Goal: Task Accomplishment & Management: Use online tool/utility

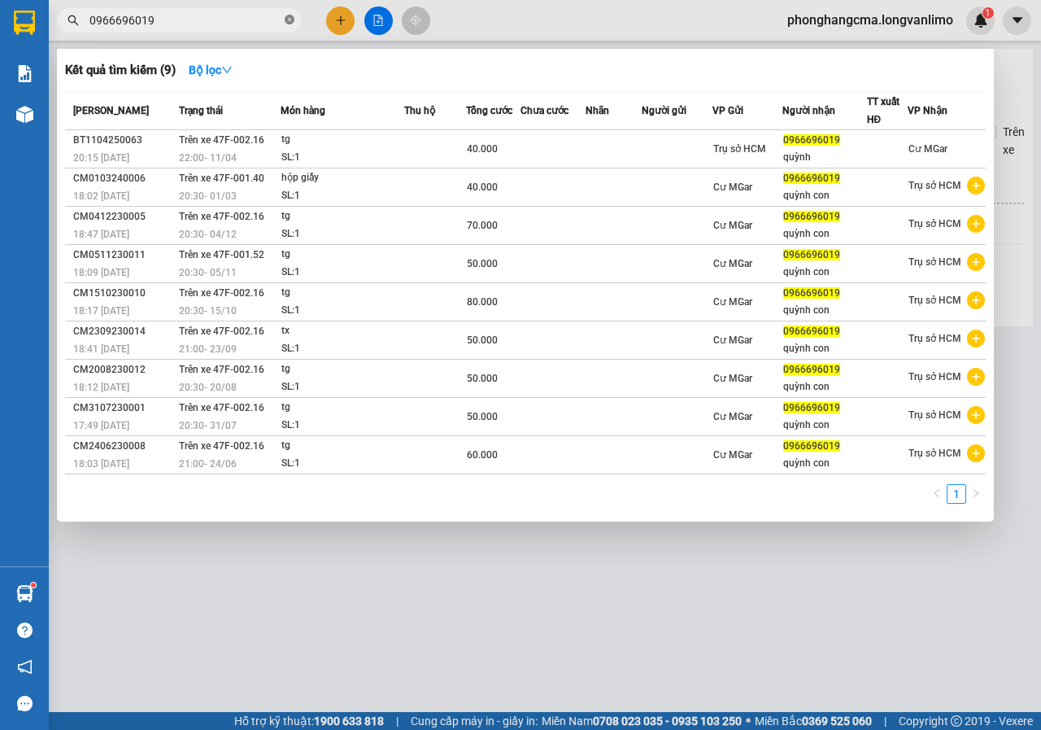
click at [289, 24] on icon "close-circle" at bounding box center [290, 20] width 10 height 10
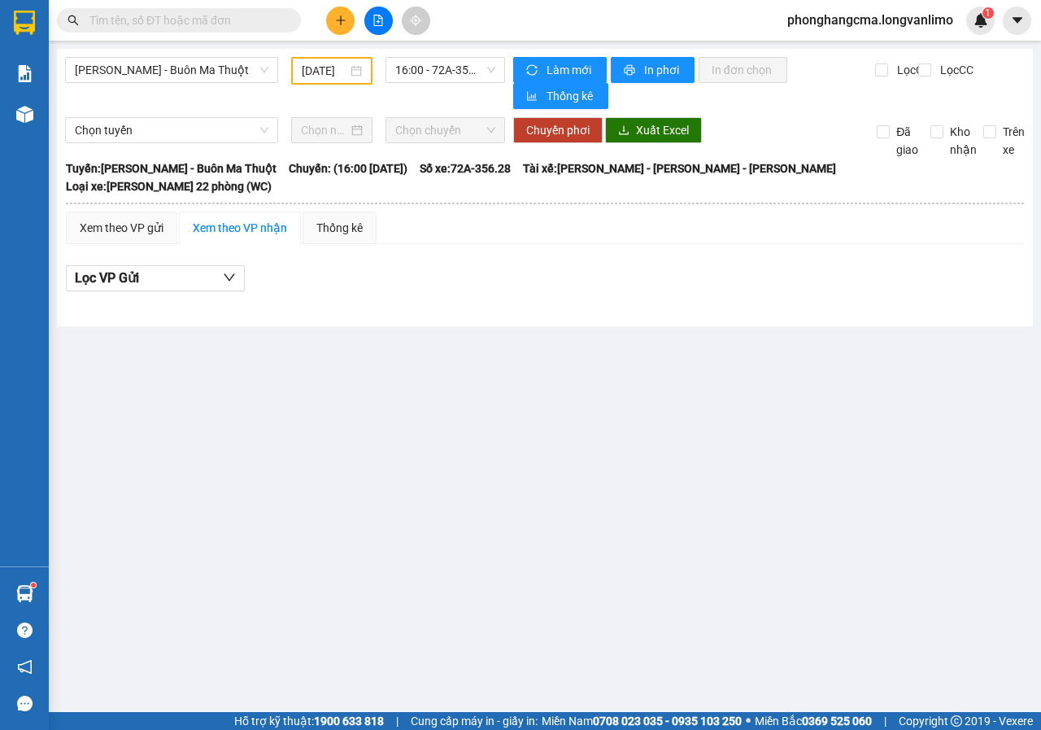
click at [205, 24] on input "text" at bounding box center [185, 20] width 192 height 18
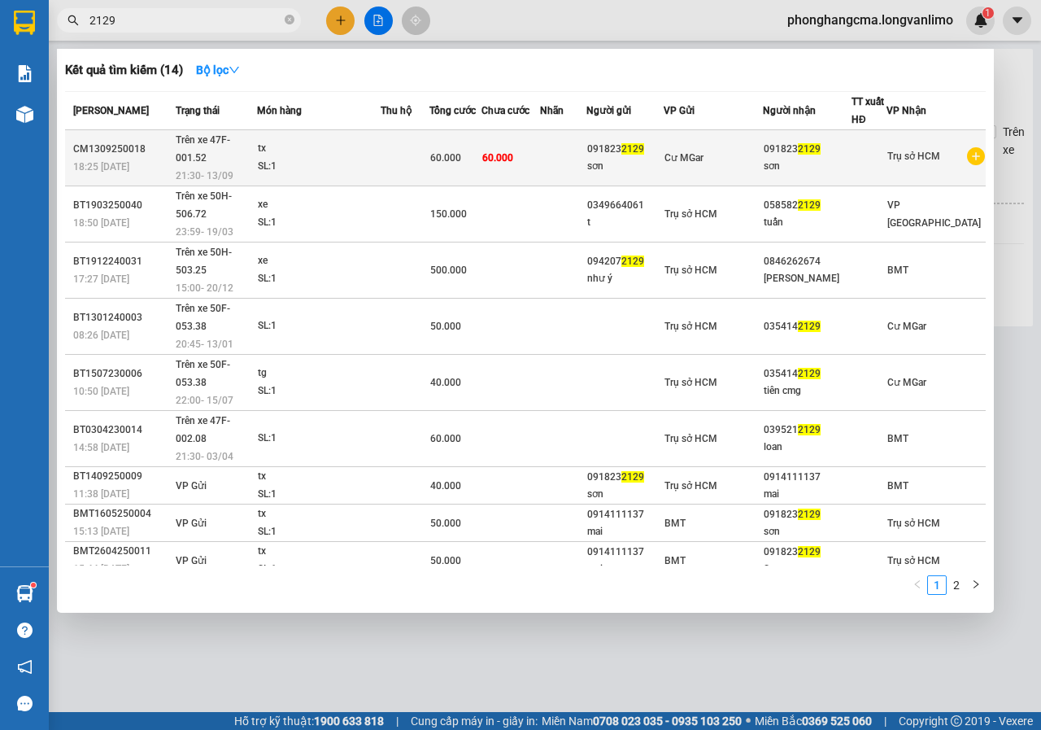
type input "2129"
click at [525, 162] on td "60.000" at bounding box center [511, 158] width 58 height 56
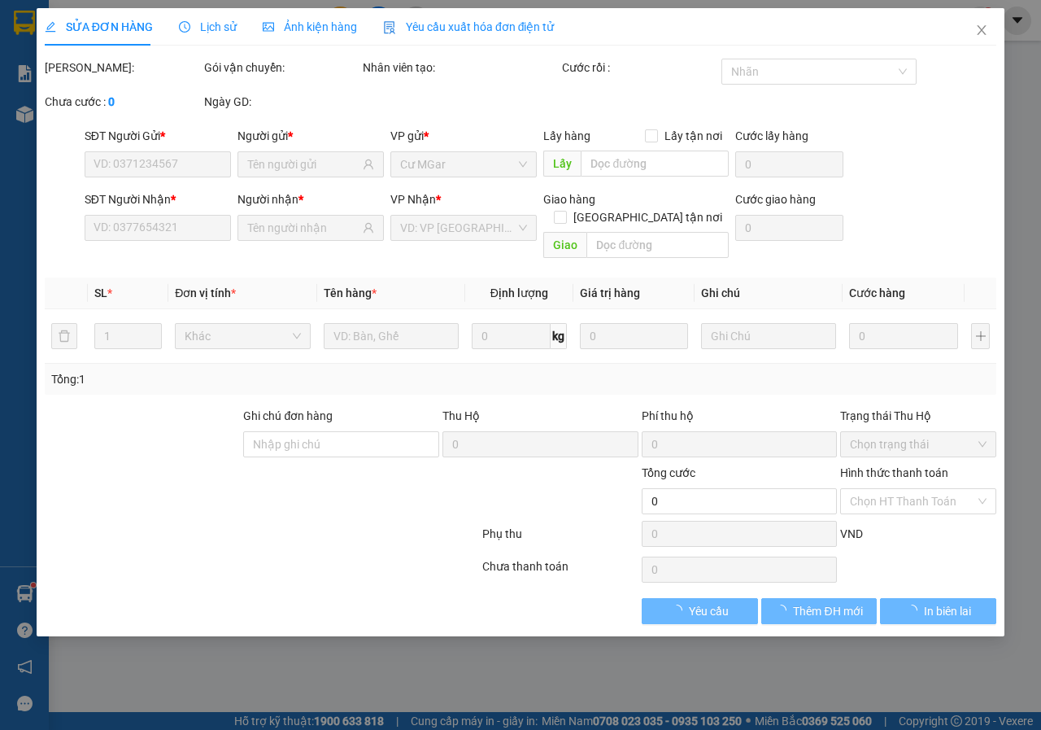
click at [307, 30] on span "Ảnh kiện hàng" at bounding box center [310, 26] width 94 height 13
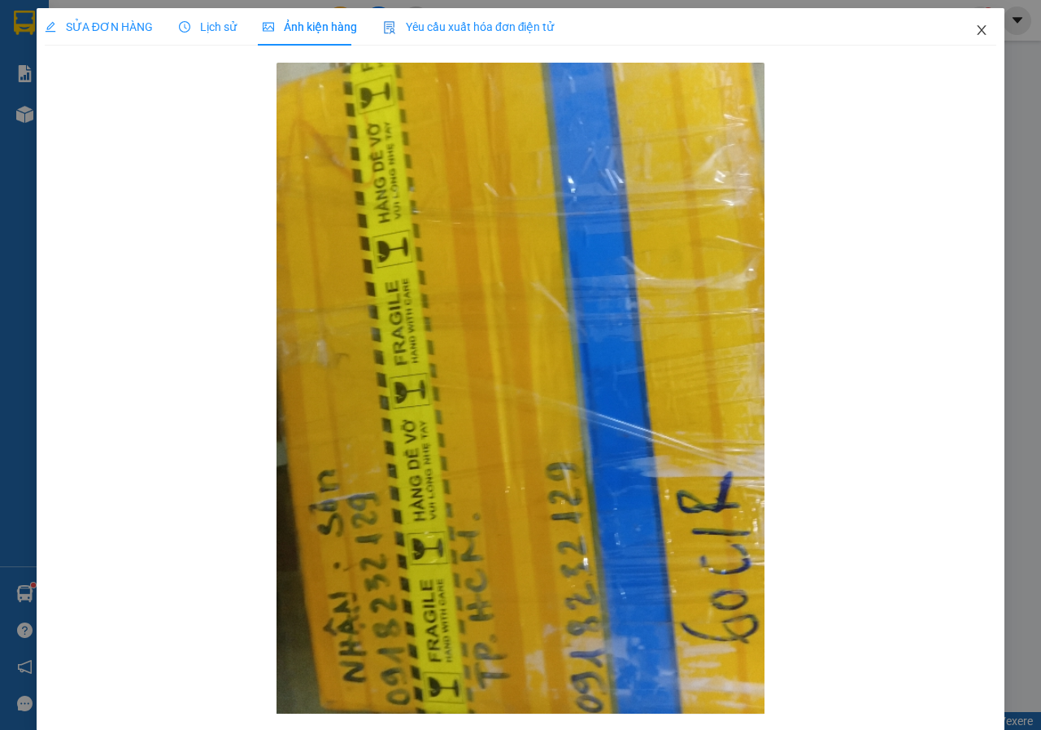
click at [978, 33] on span "Close" at bounding box center [982, 31] width 46 height 46
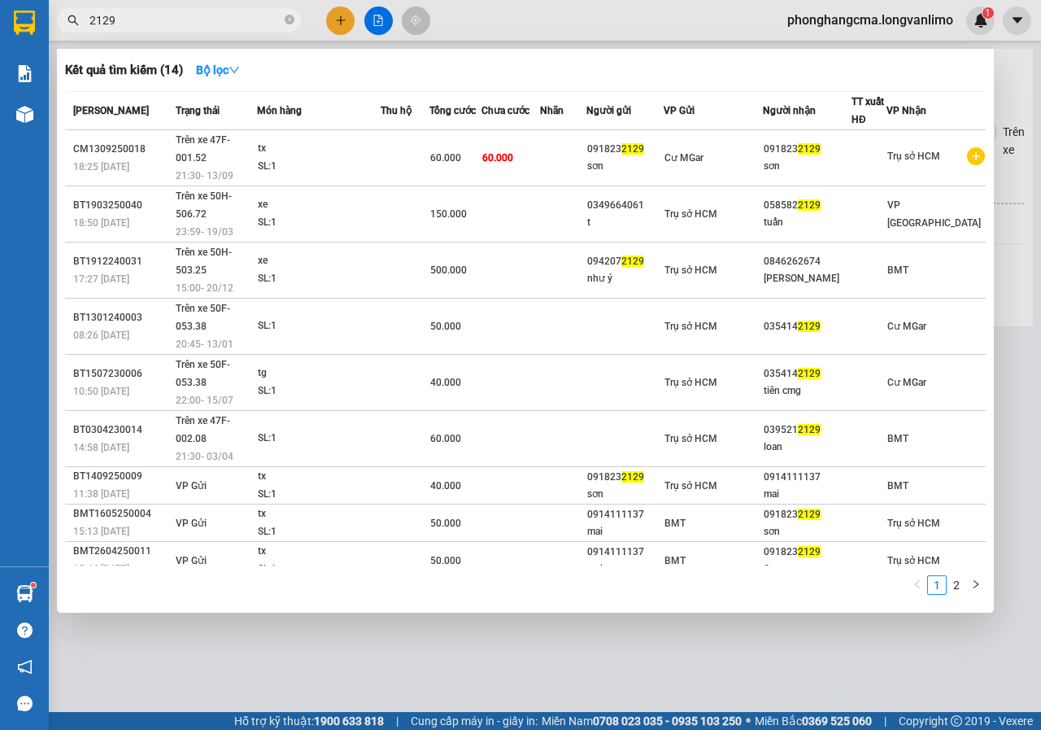
click at [183, 23] on input "2129" at bounding box center [185, 20] width 192 height 18
click at [525, 620] on div at bounding box center [520, 365] width 1041 height 730
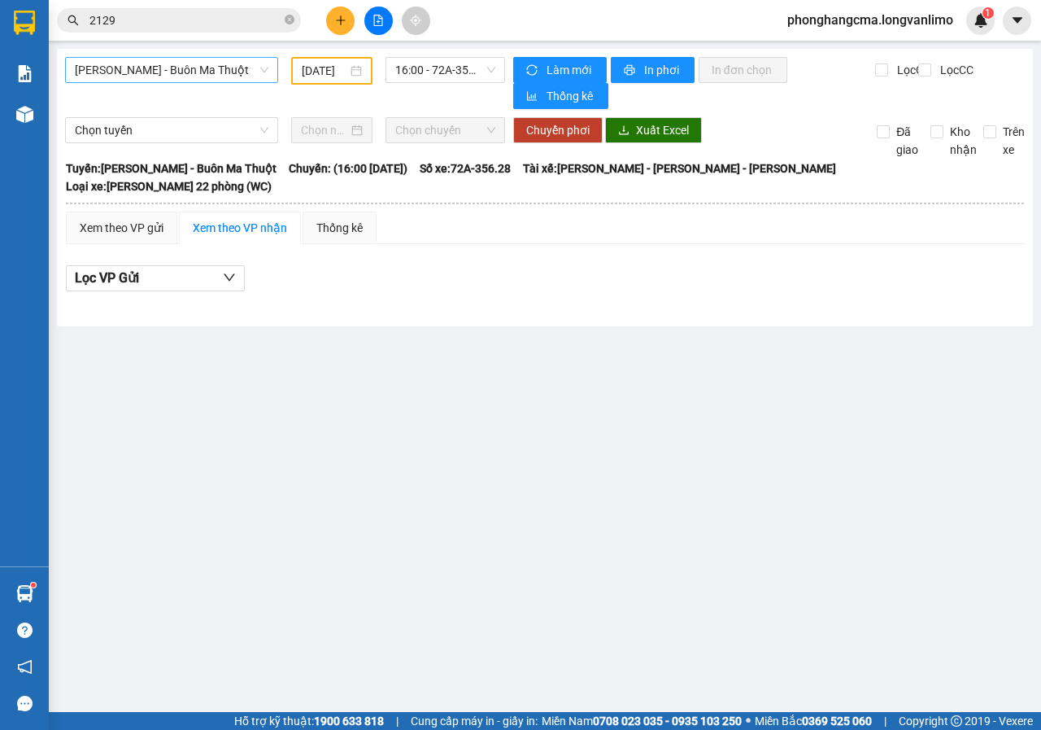
click at [171, 65] on span "[PERSON_NAME] - Buôn Ma Thuột" at bounding box center [172, 70] width 194 height 24
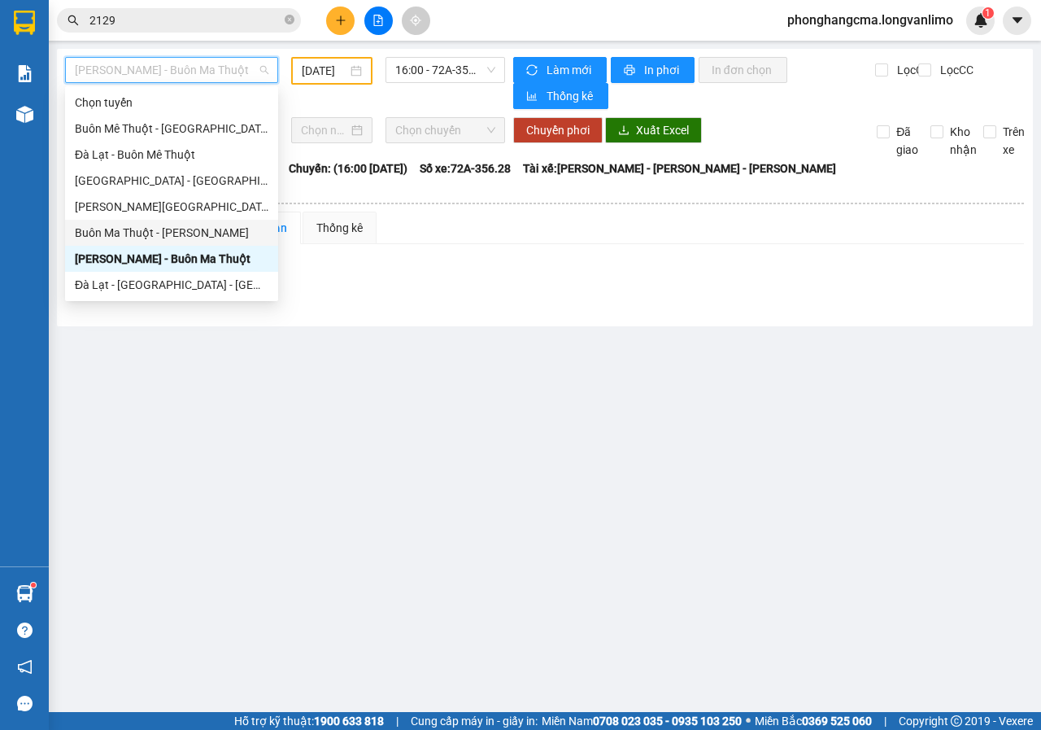
click at [131, 237] on div "Buôn Ma Thuột - [PERSON_NAME]" at bounding box center [172, 233] width 194 height 18
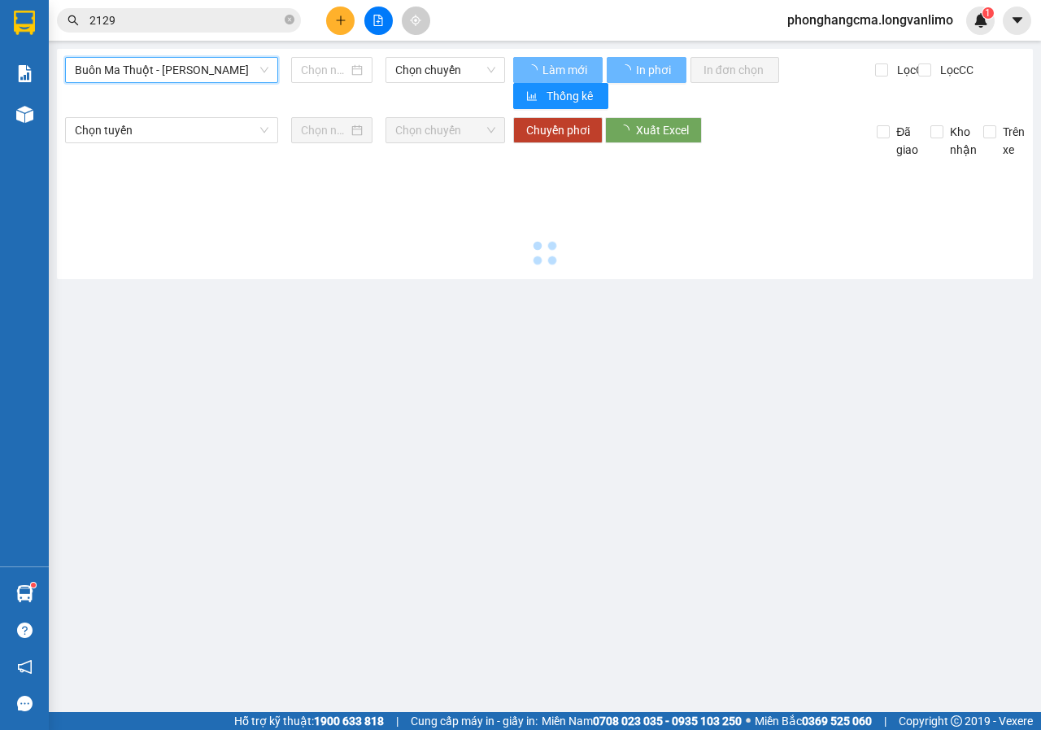
type input "[DATE]"
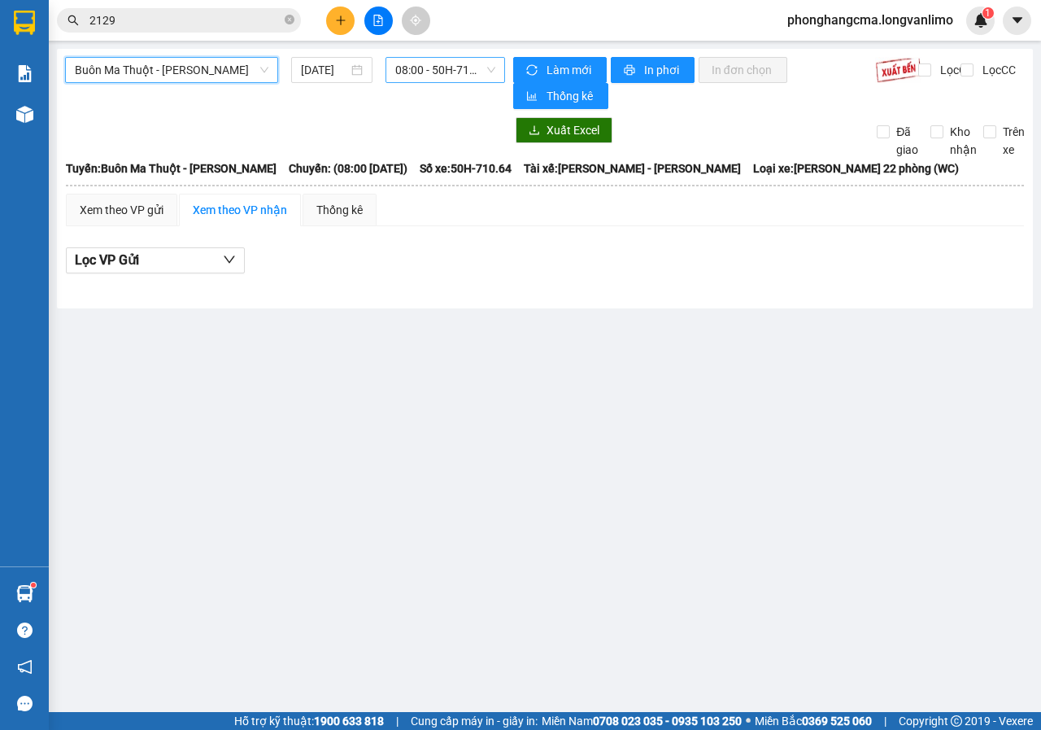
click at [444, 72] on span "08:00 - 50H-710.64" at bounding box center [444, 70] width 99 height 24
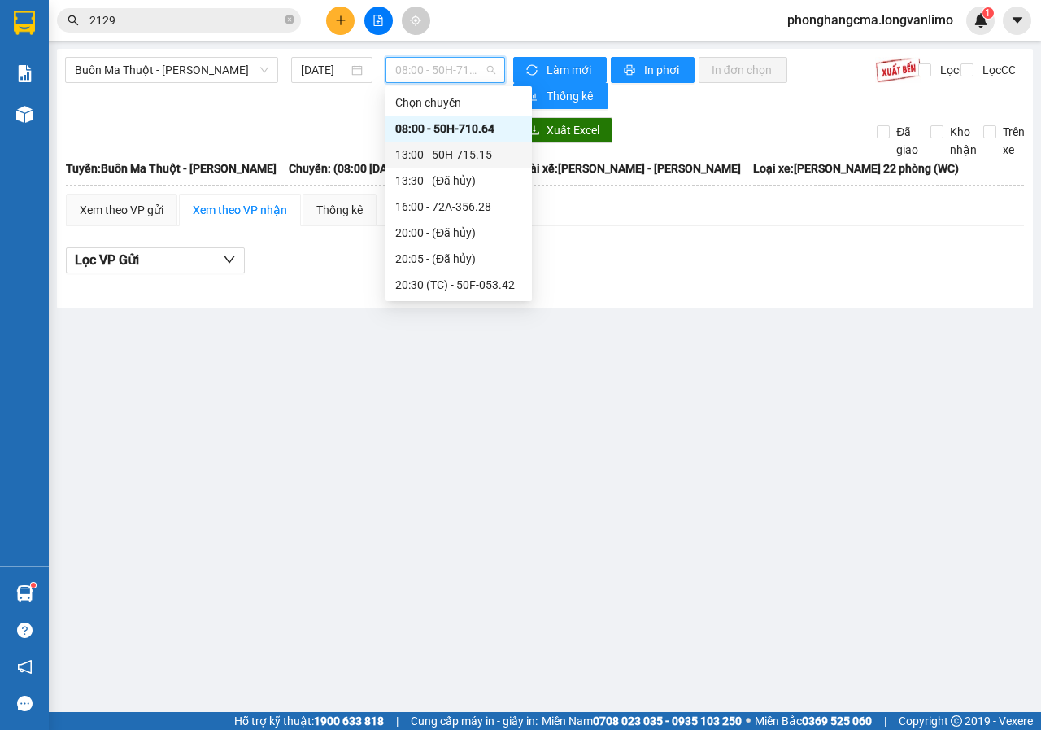
click at [425, 155] on div "13:00 - 50H-715.15" at bounding box center [458, 155] width 127 height 18
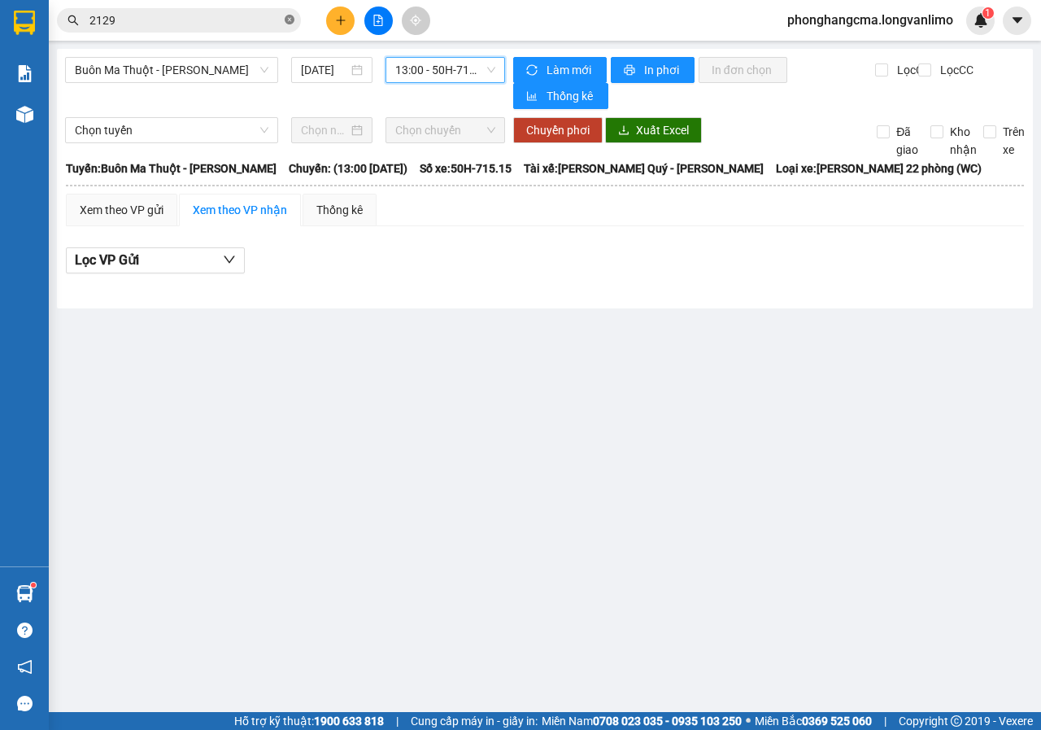
click at [292, 18] on icon "close-circle" at bounding box center [290, 20] width 10 height 10
click at [204, 73] on span "Buôn Ma Thuột - [PERSON_NAME]" at bounding box center [172, 70] width 194 height 24
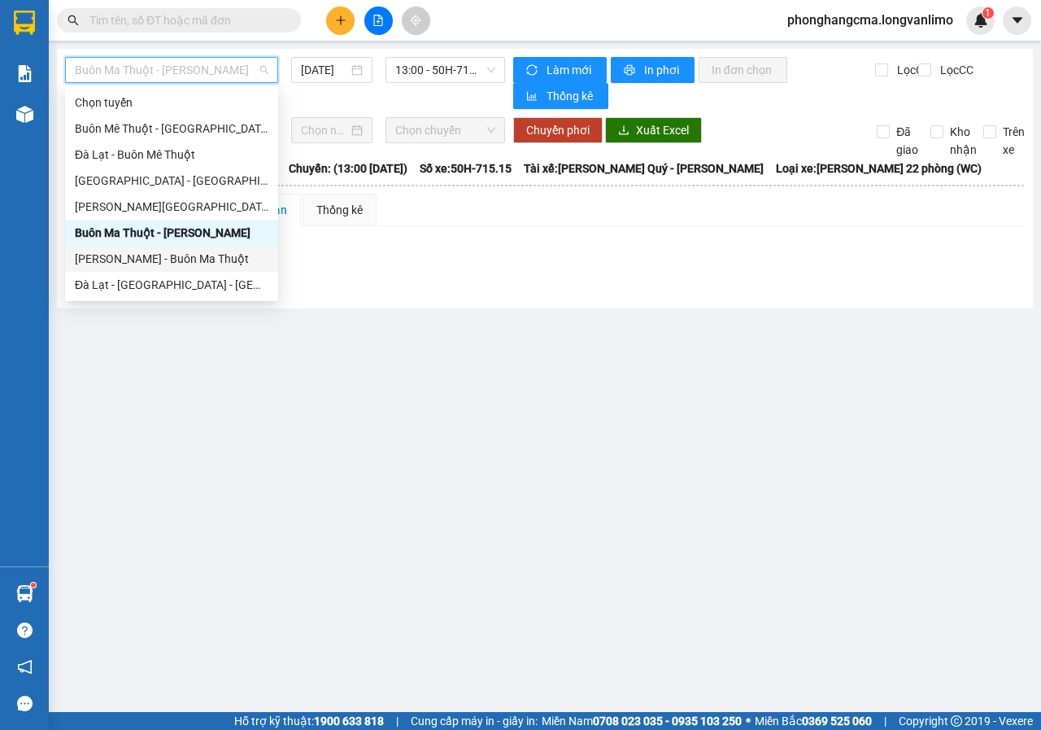
click at [152, 260] on div "[PERSON_NAME] - Buôn Ma Thuột" at bounding box center [172, 259] width 194 height 18
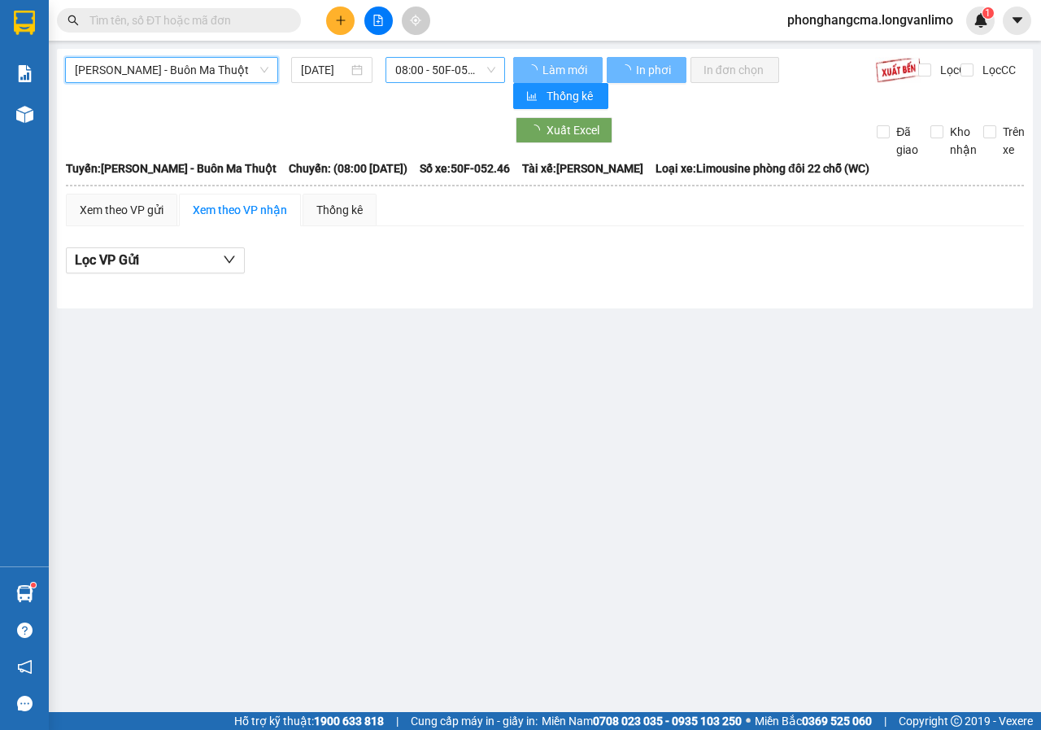
click at [453, 73] on span "08:00 - 50F-052.46" at bounding box center [444, 70] width 99 height 24
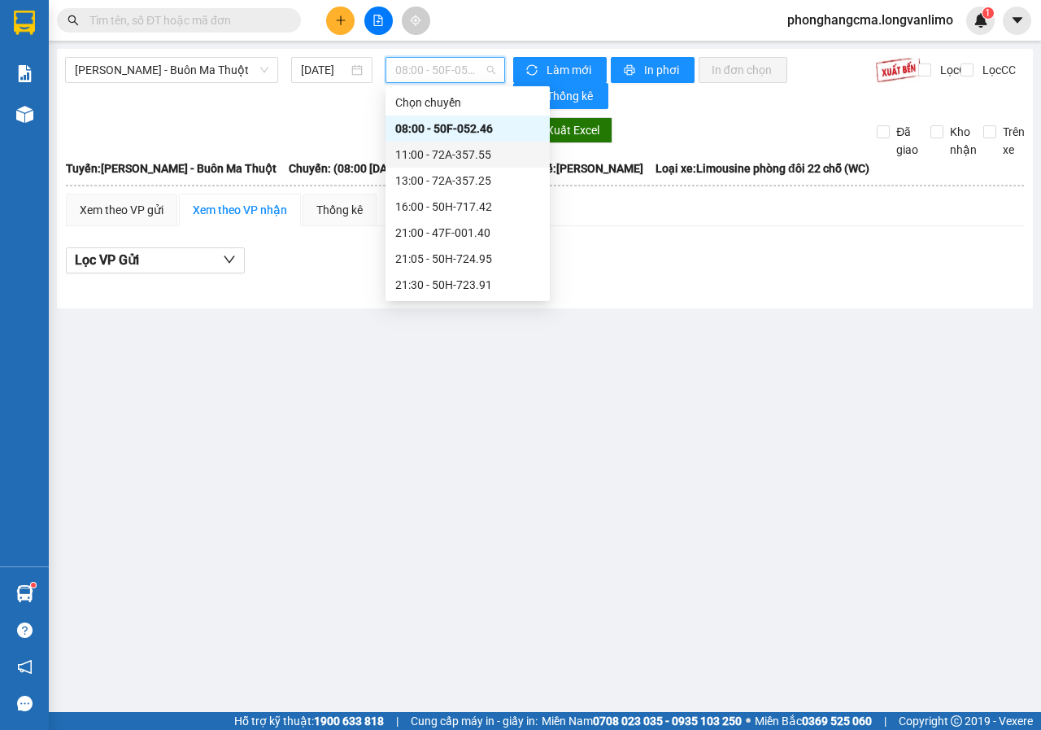
click at [443, 152] on div "11:00 - 72A-357.55" at bounding box center [467, 155] width 145 height 18
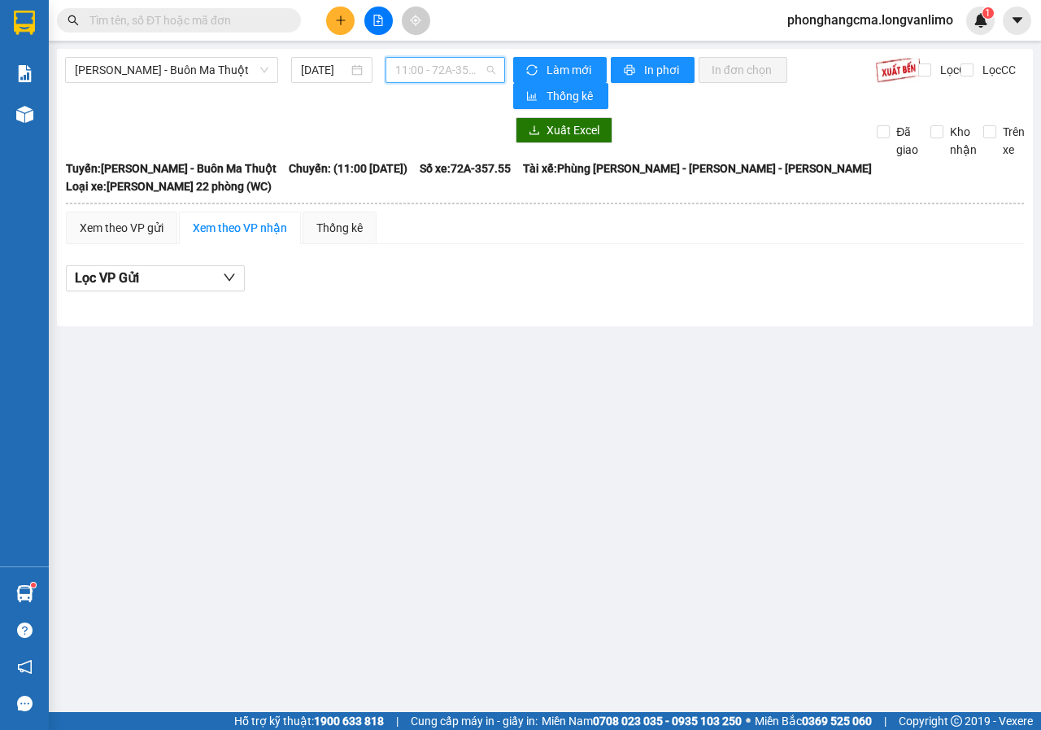
click at [450, 66] on span "11:00 - 72A-357.55" at bounding box center [444, 70] width 99 height 24
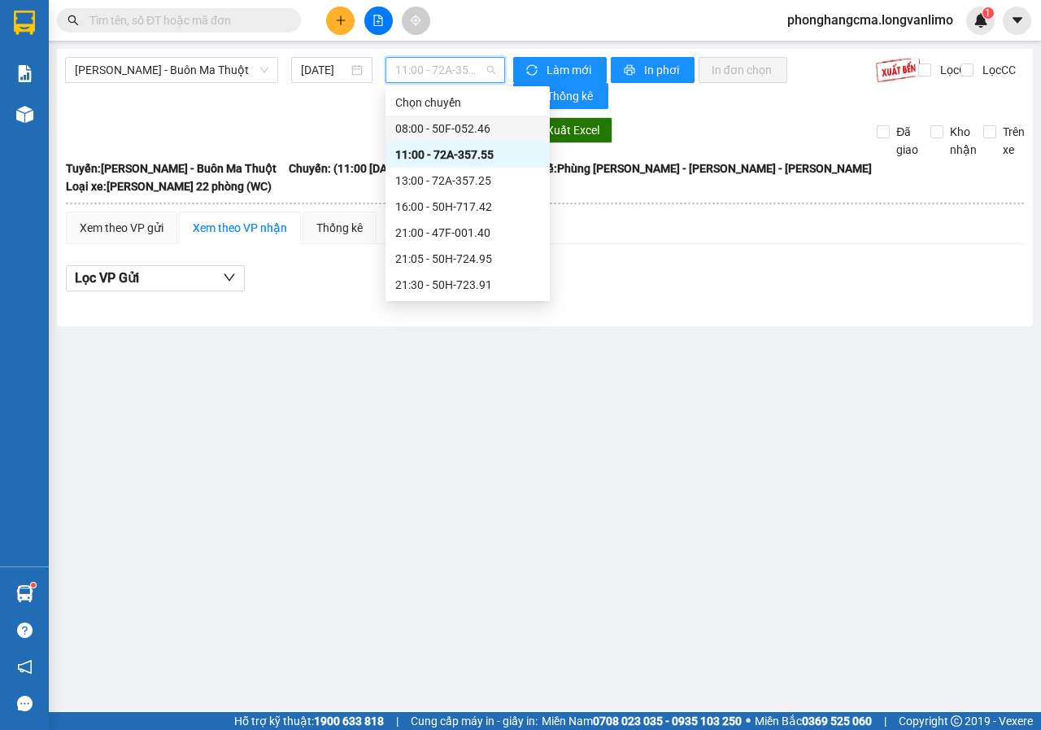
click at [444, 129] on div "08:00 - 50F-052.46" at bounding box center [467, 129] width 145 height 18
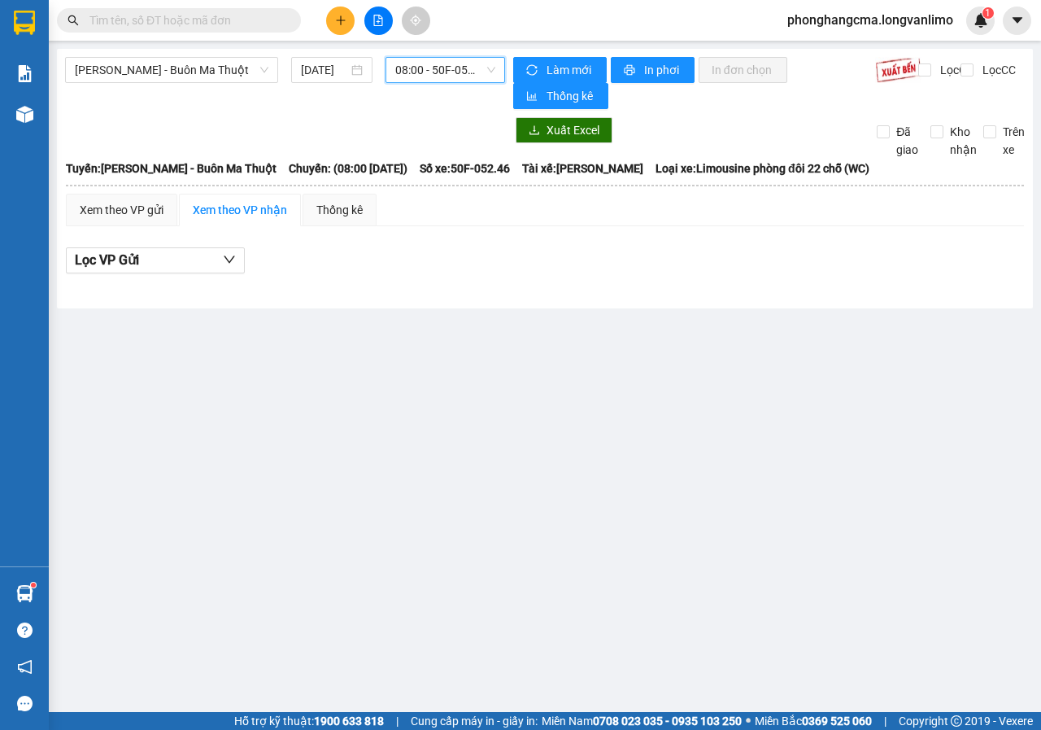
click at [447, 74] on span "08:00 - 50F-052.46" at bounding box center [444, 70] width 99 height 24
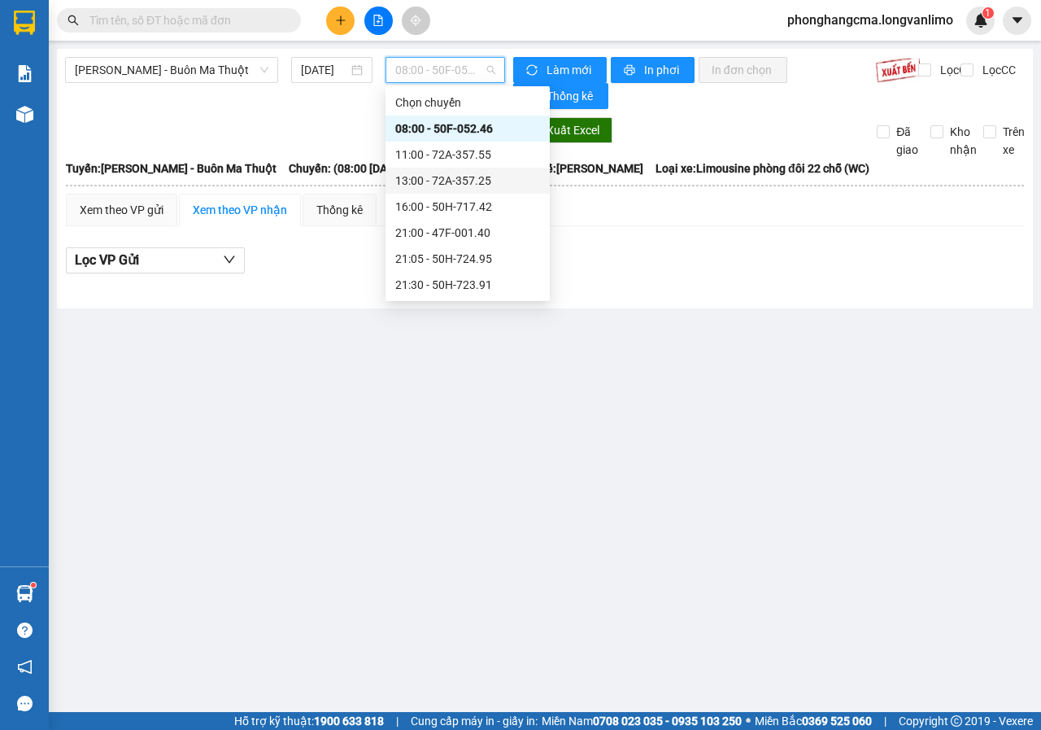
click at [447, 186] on div "13:00 - 72A-357.25" at bounding box center [467, 181] width 145 height 18
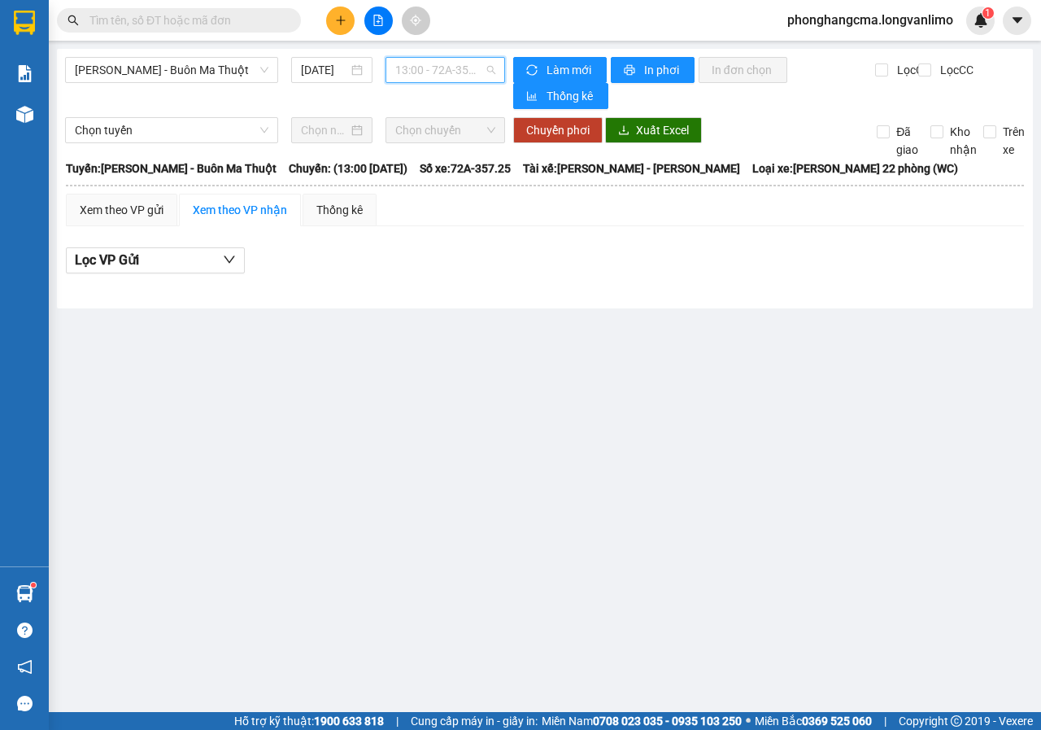
click at [456, 65] on span "13:00 - 72A-357.25" at bounding box center [444, 70] width 99 height 24
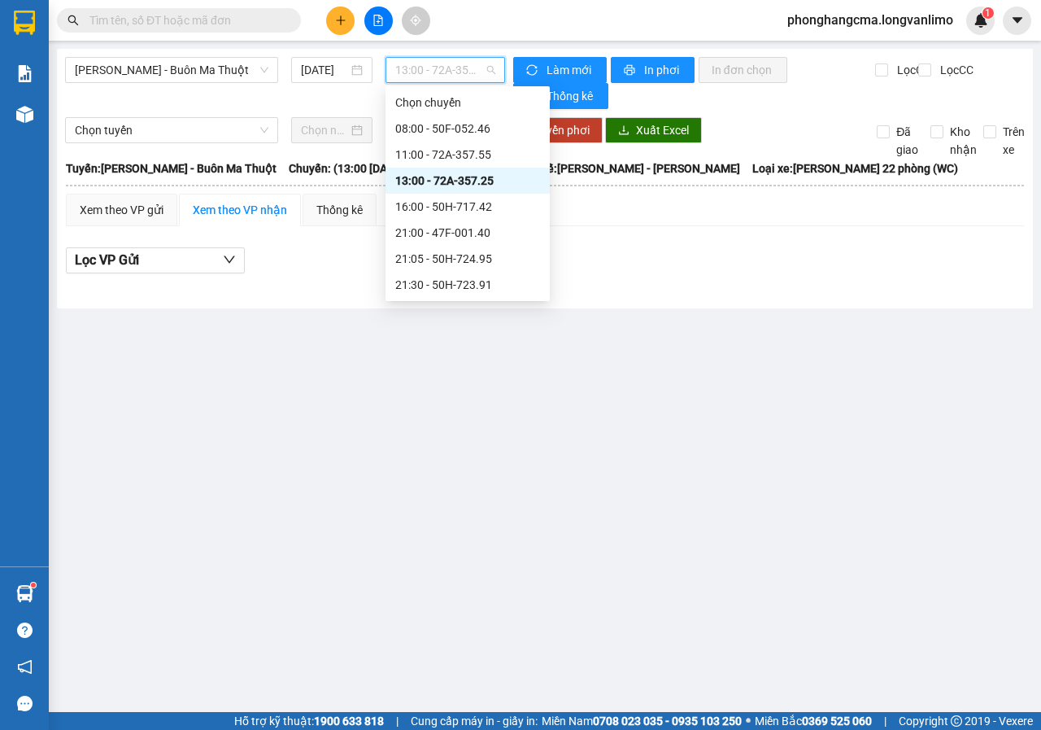
click at [455, 179] on div "13:00 - 72A-357.25" at bounding box center [467, 181] width 145 height 18
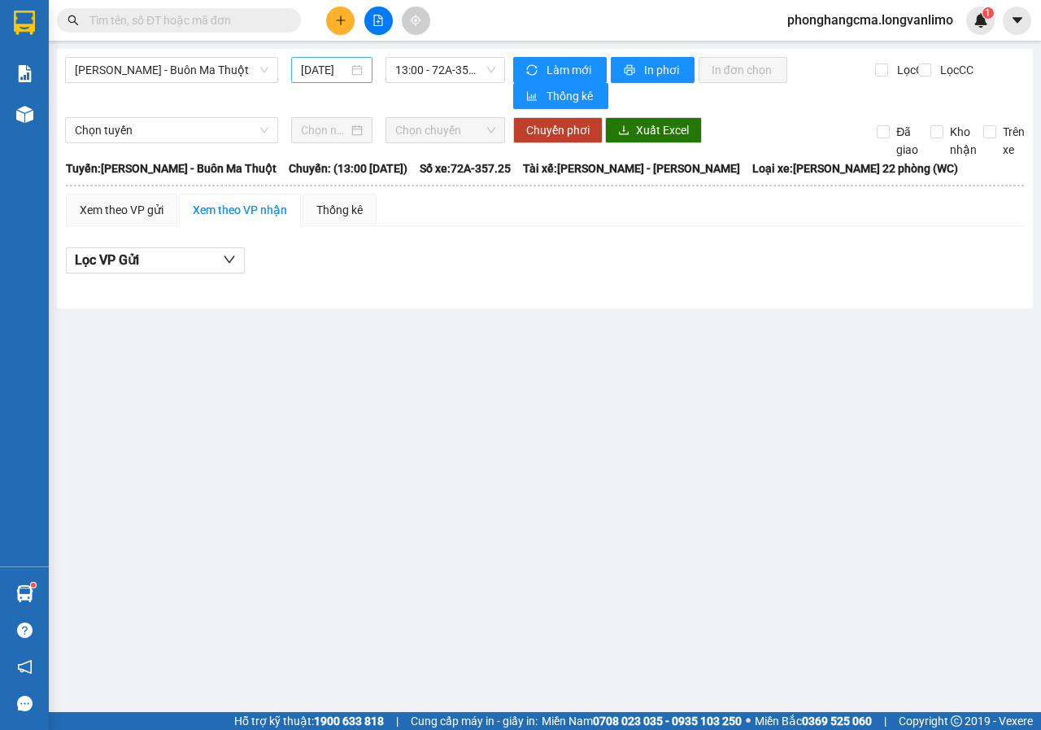
click at [351, 68] on div "[DATE]" at bounding box center [332, 70] width 62 height 18
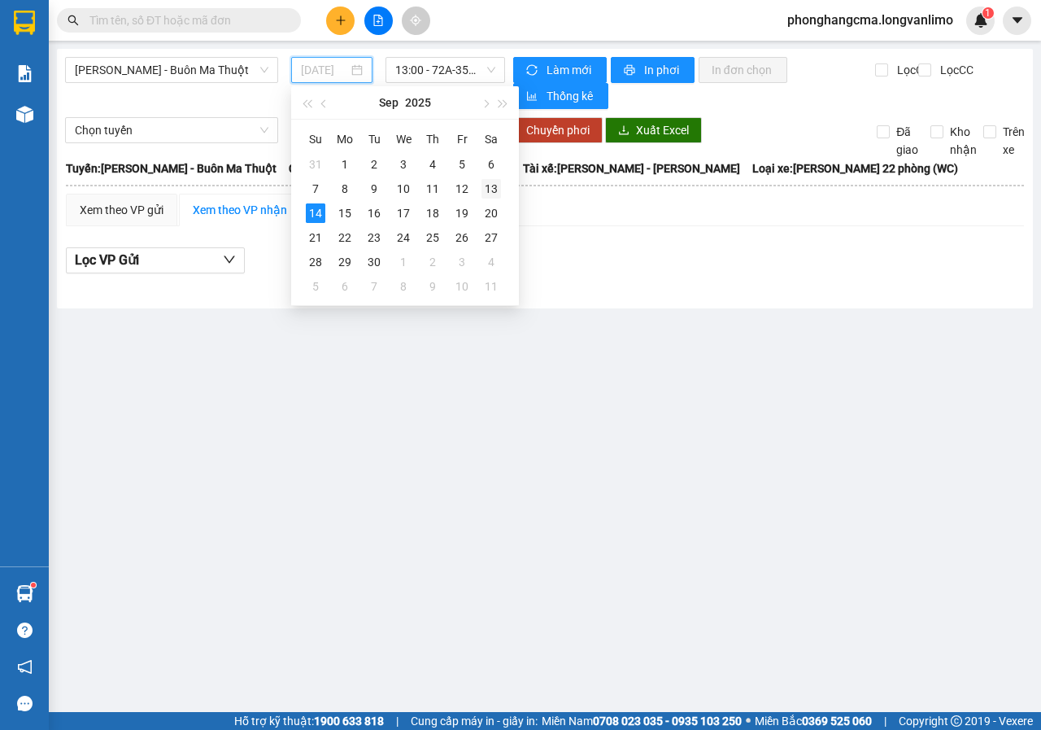
click at [490, 186] on div "13" at bounding box center [492, 189] width 20 height 20
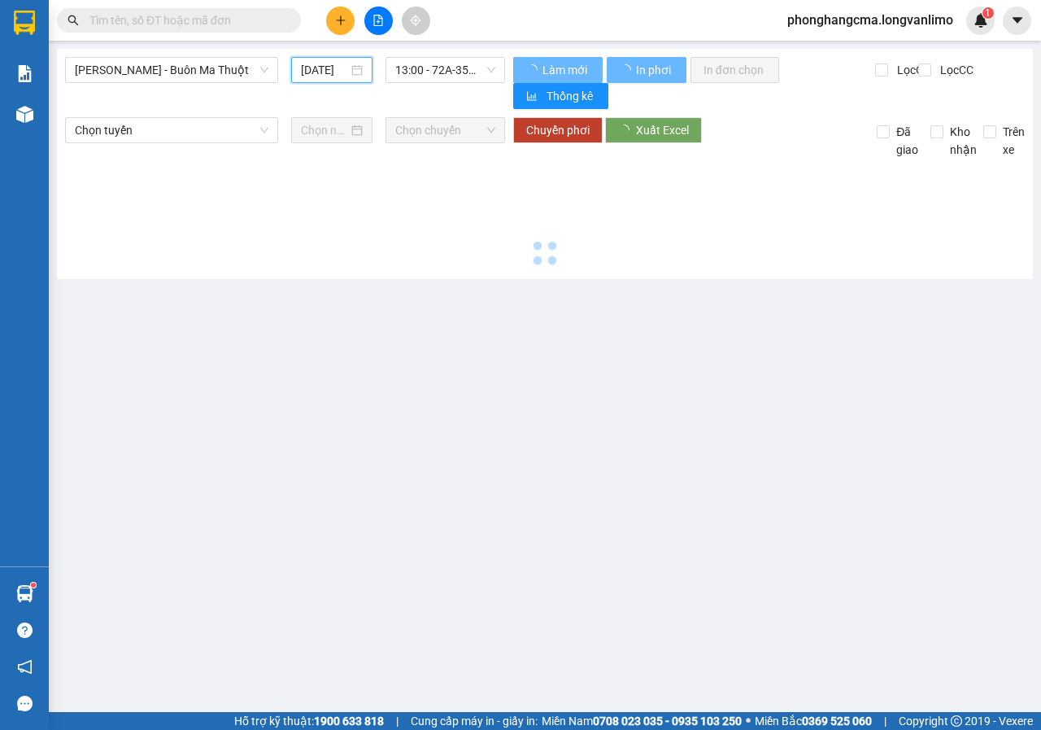
type input "[DATE]"
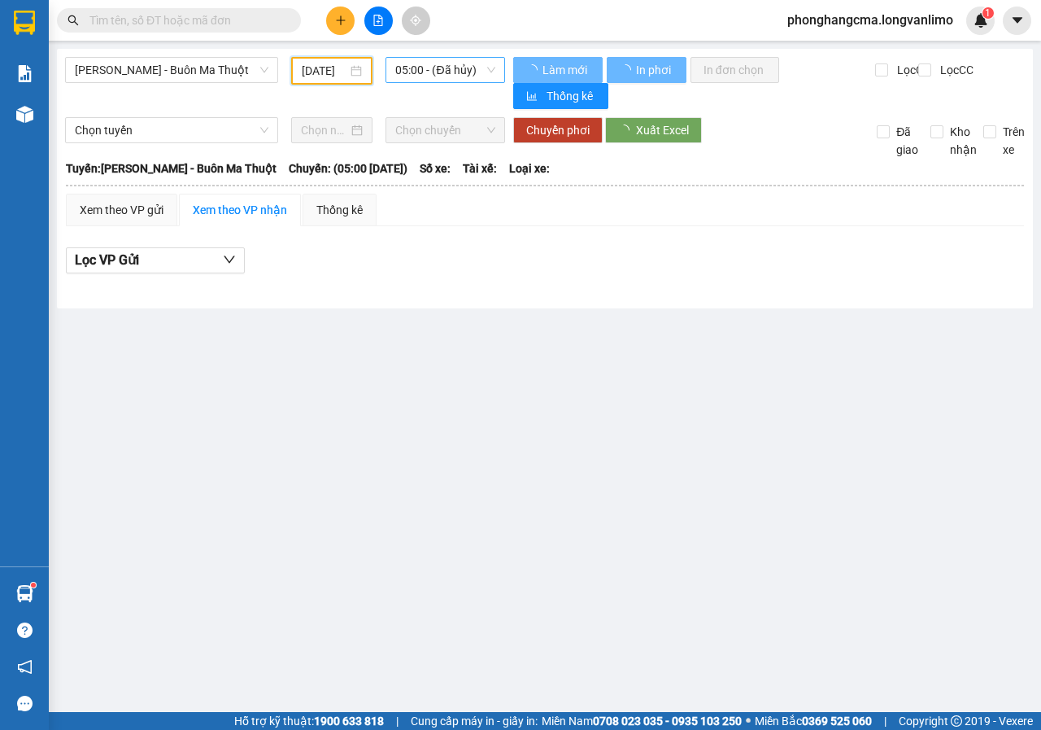
click at [473, 79] on span "05:00 - (Đã hủy)" at bounding box center [444, 70] width 99 height 24
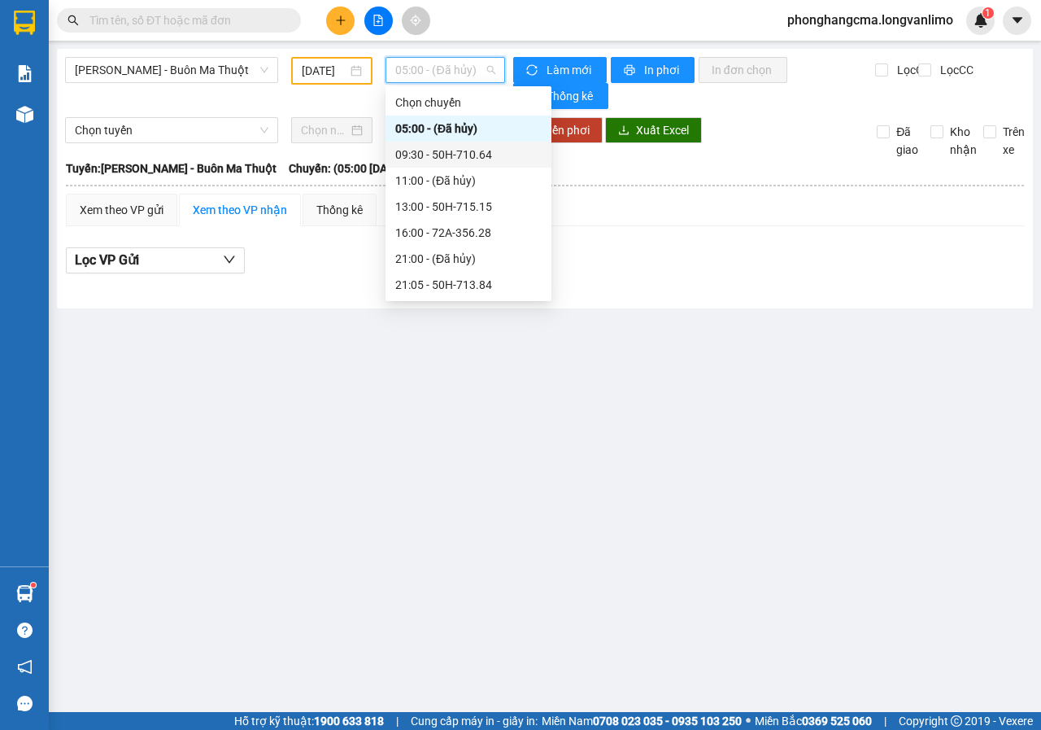
click at [464, 160] on div "09:30 - 50H-710.64" at bounding box center [468, 155] width 146 height 18
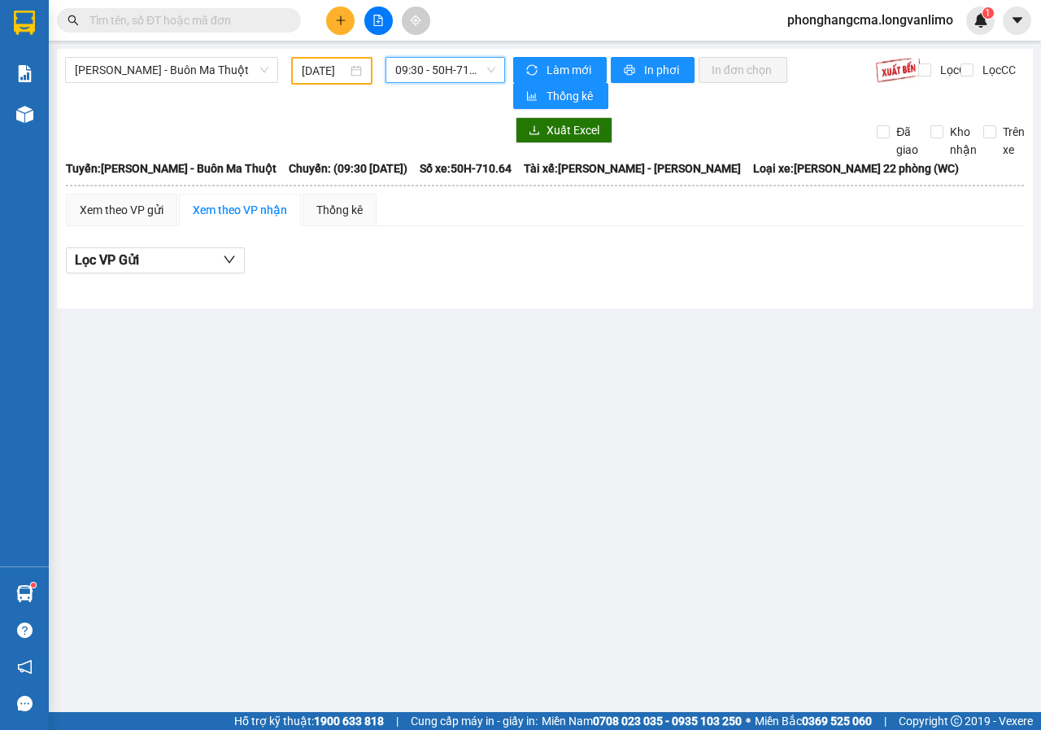
click at [461, 76] on span "09:30 - 50H-710.64" at bounding box center [444, 70] width 99 height 24
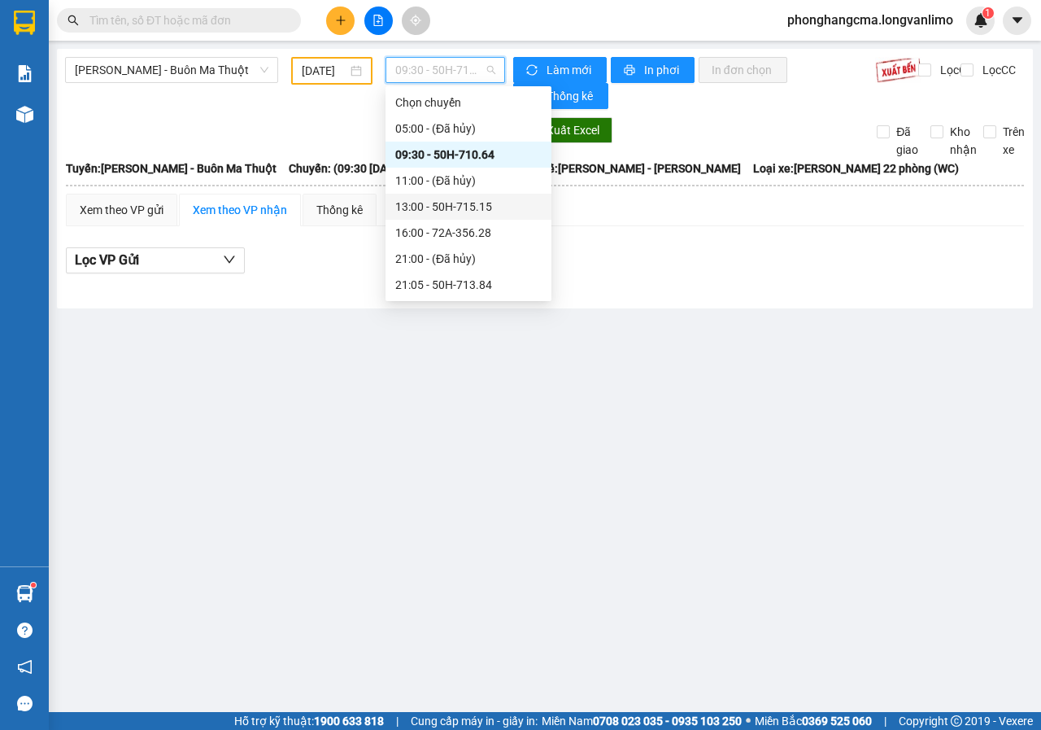
click at [449, 205] on div "13:00 - 50H-715.15" at bounding box center [468, 207] width 146 height 18
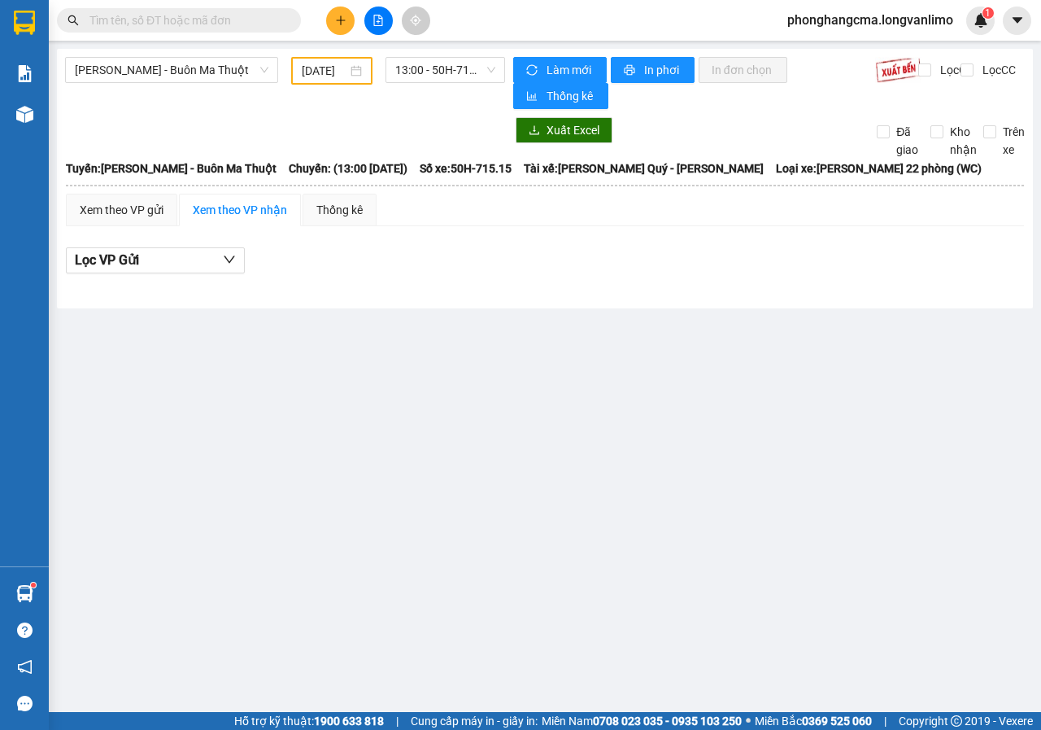
click at [452, 87] on div "[PERSON_NAME] - Buôn Ma Thuột [DATE] 13:00 - 50H-715.15" at bounding box center [285, 83] width 440 height 52
click at [453, 68] on span "13:00 - 50H-715.15" at bounding box center [444, 70] width 99 height 24
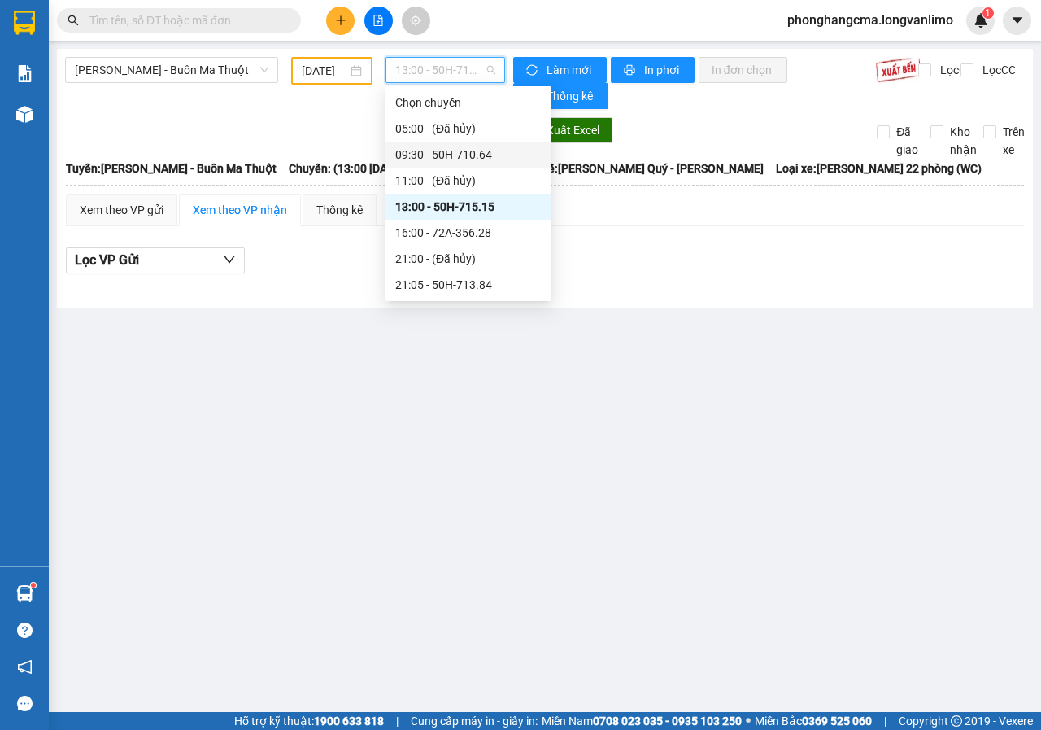
click at [448, 158] on div "09:30 - 50H-710.64" at bounding box center [468, 155] width 146 height 18
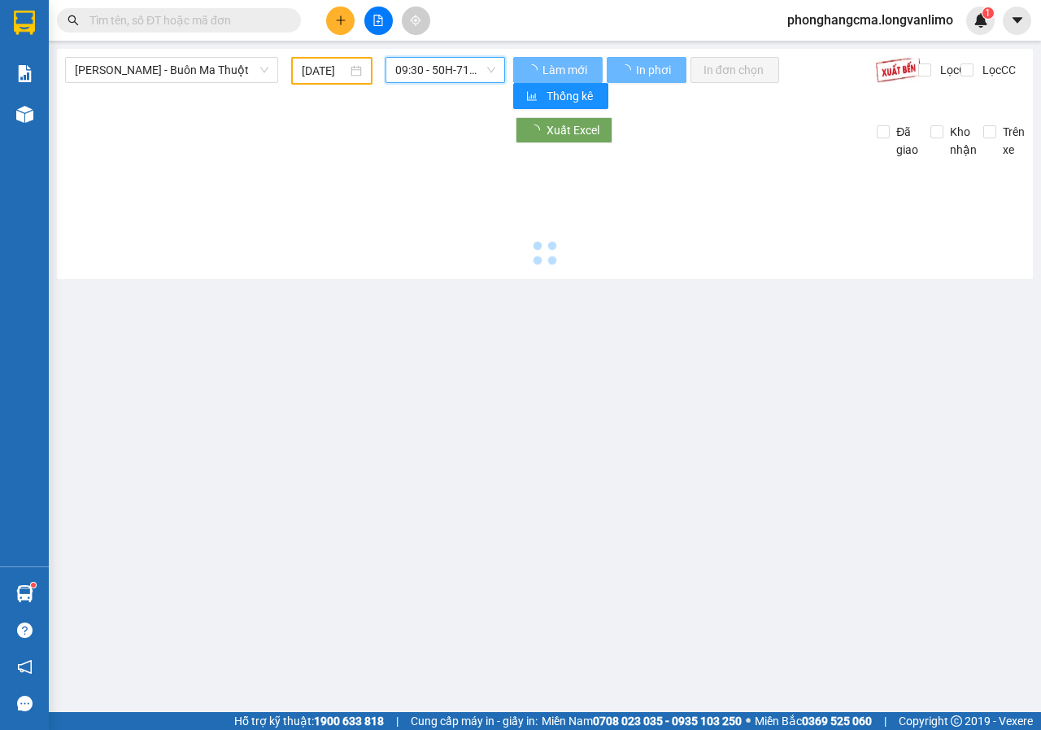
click at [448, 158] on div "Xuất Excel Đã giao Kho nhận Trên xe" at bounding box center [545, 137] width 960 height 41
